Goal: Navigation & Orientation: Find specific page/section

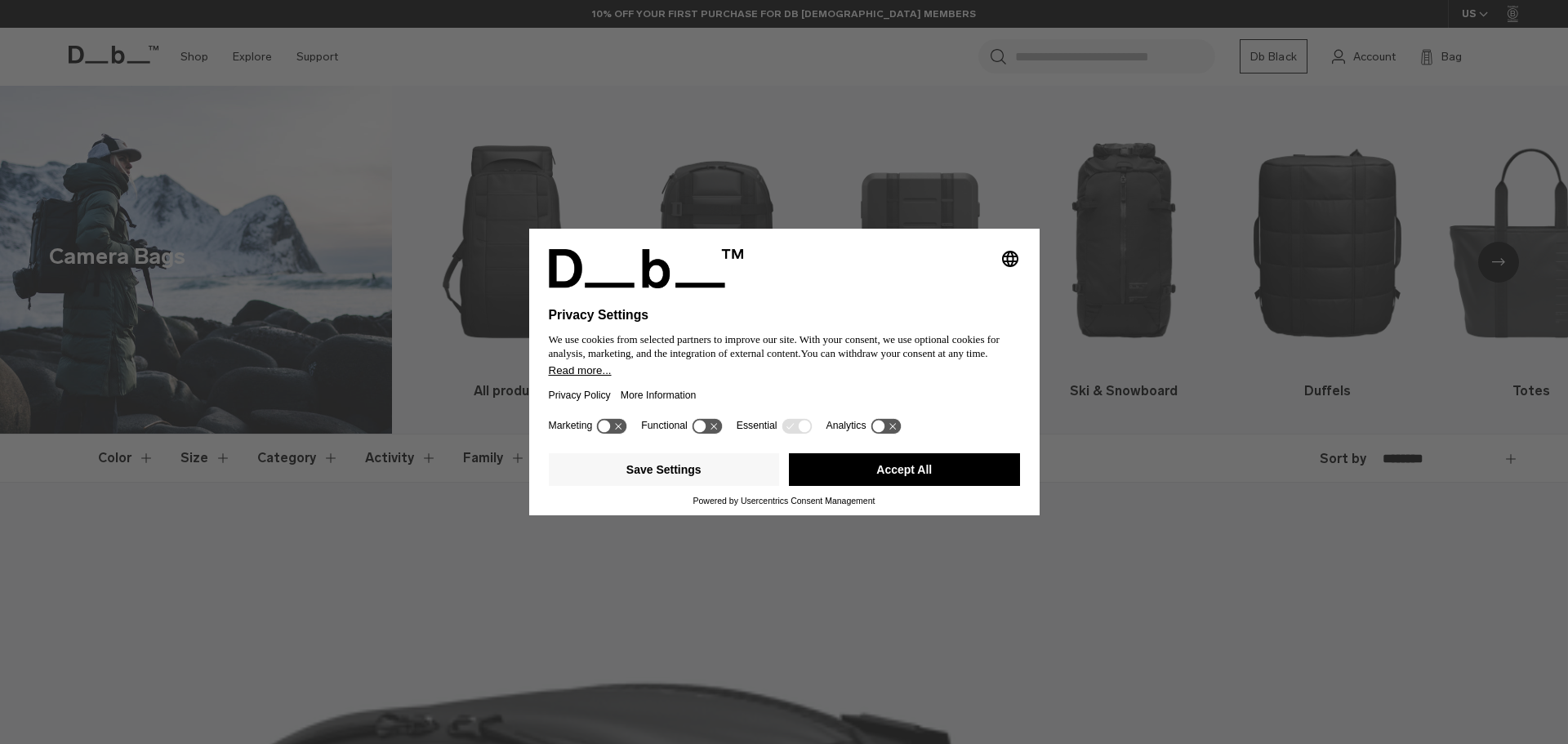
click at [1365, 214] on div "Selecting an option will immediately change the language Privacy Settings We us…" at bounding box center [784, 372] width 1568 height 744
click at [1517, 265] on div "Selecting an option will immediately change the language Privacy Settings We us…" at bounding box center [784, 372] width 1568 height 744
click at [1495, 251] on div "Selecting an option will immediately change the language Privacy Settings We us…" at bounding box center [784, 372] width 1568 height 744
click at [708, 466] on button "Save Settings" at bounding box center [664, 469] width 231 height 32
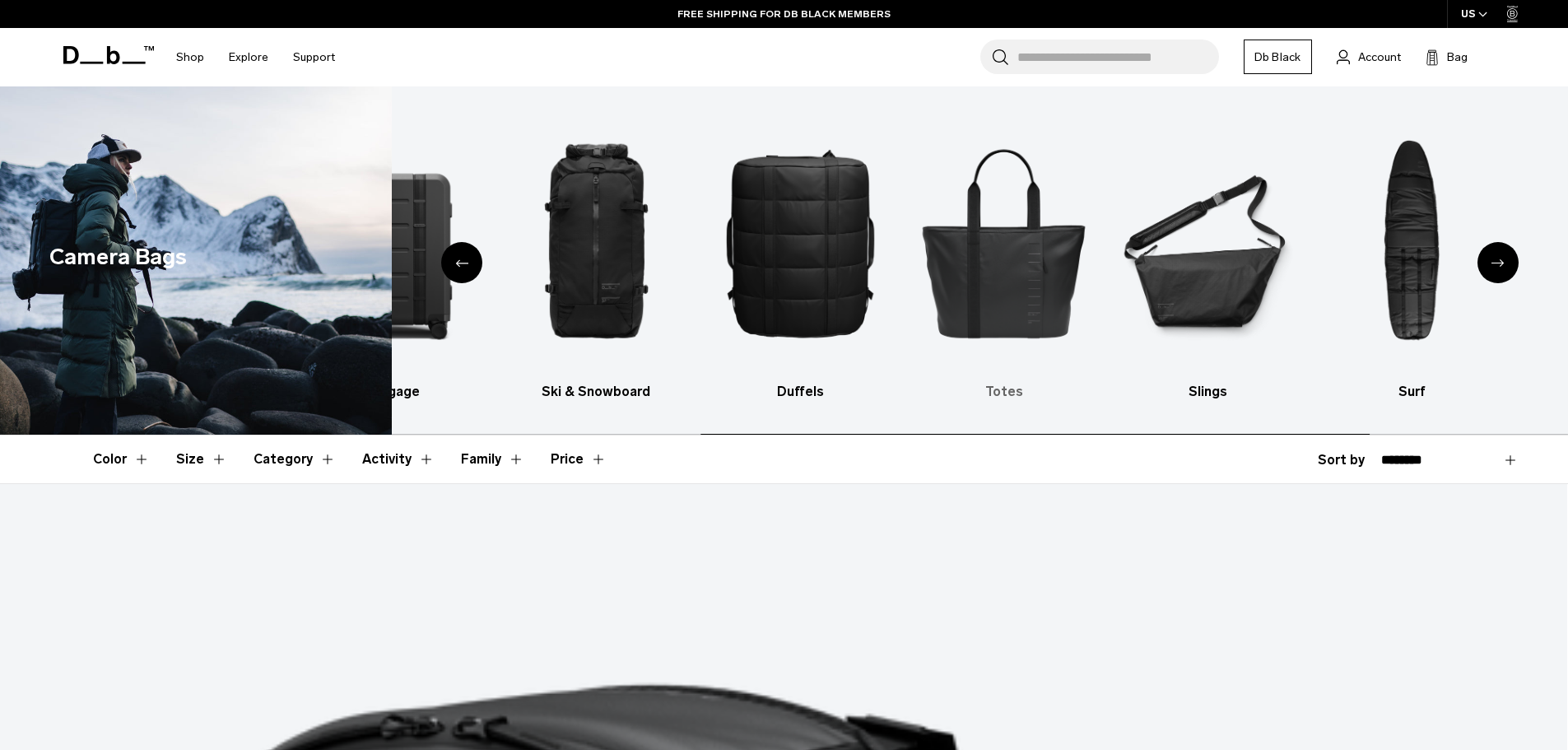
click at [1005, 288] on img "6 / 10" at bounding box center [1003, 242] width 175 height 262
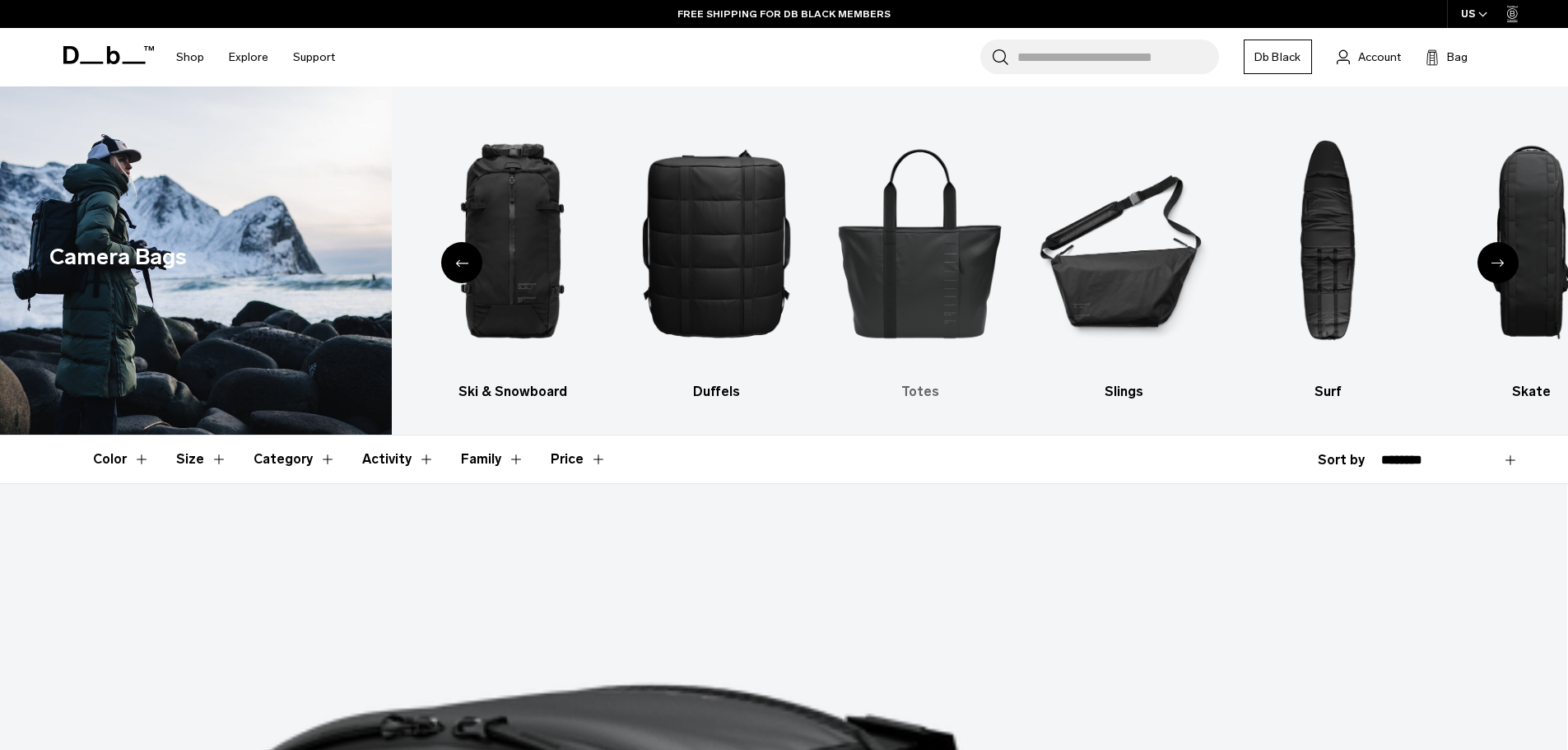
click at [914, 267] on img "6 / 10" at bounding box center [919, 242] width 175 height 262
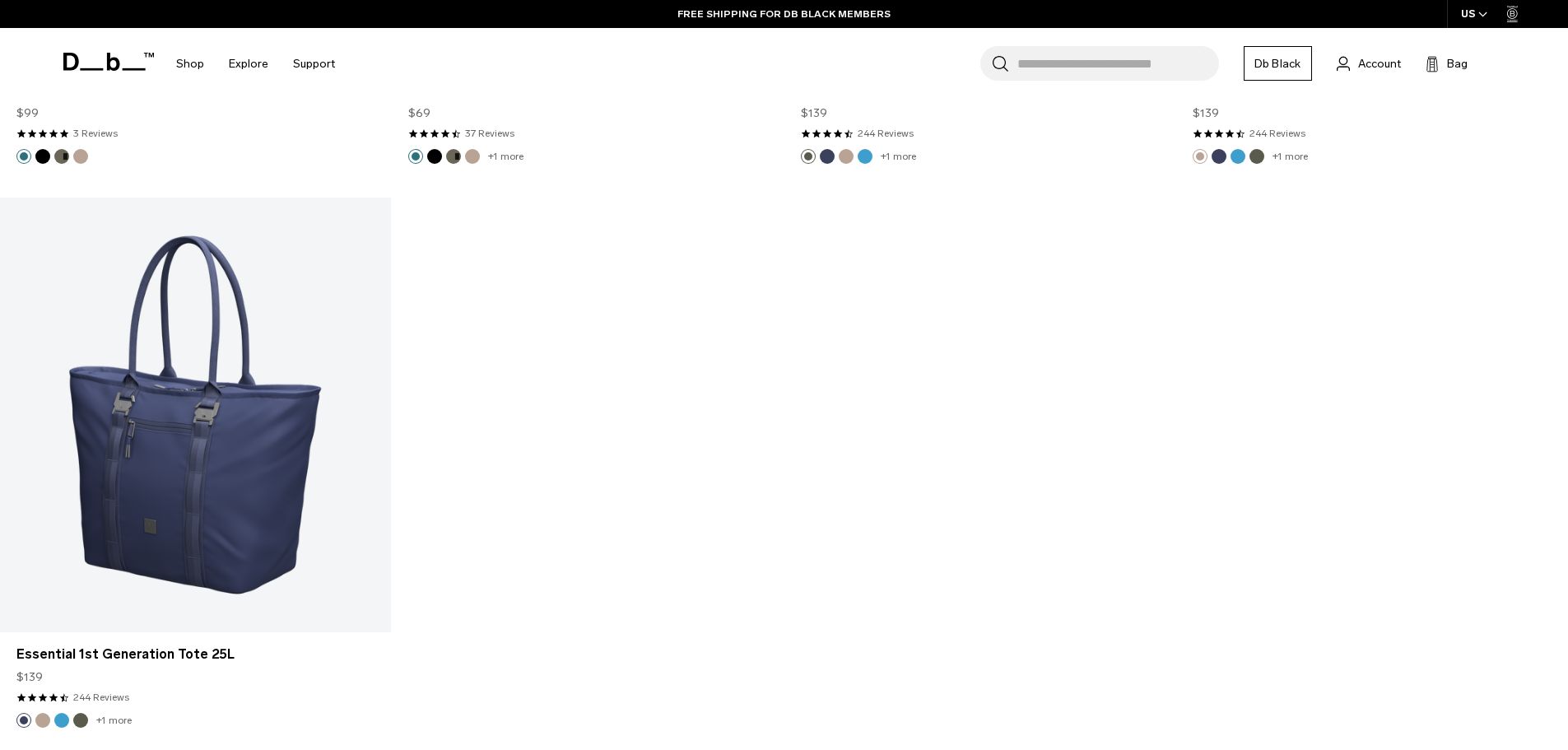
scroll to position [3130, 0]
